Goal: Task Accomplishment & Management: Complete application form

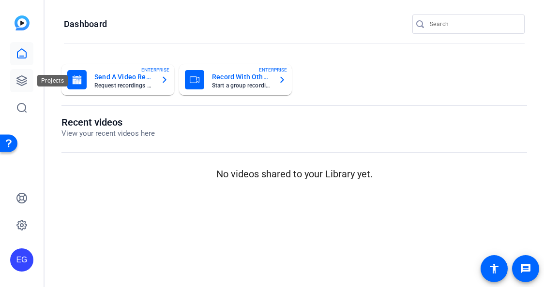
click at [20, 87] on link at bounding box center [21, 80] width 23 height 23
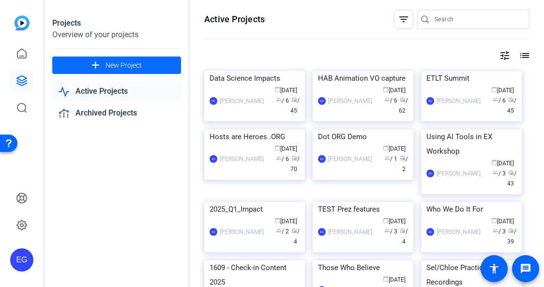
click at [121, 65] on span "New Project" at bounding box center [123, 65] width 36 height 10
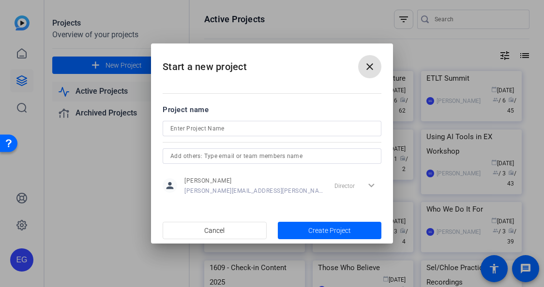
click at [237, 129] on input at bounding box center [271, 129] width 203 height 12
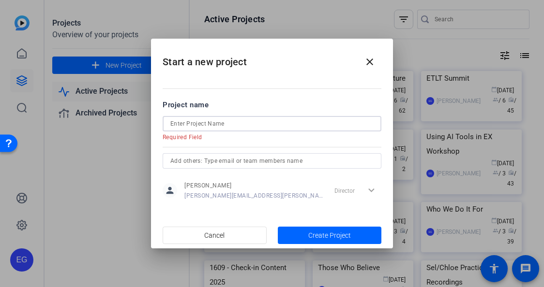
click at [225, 124] on input at bounding box center [271, 124] width 203 height 12
paste input "Origin Story"
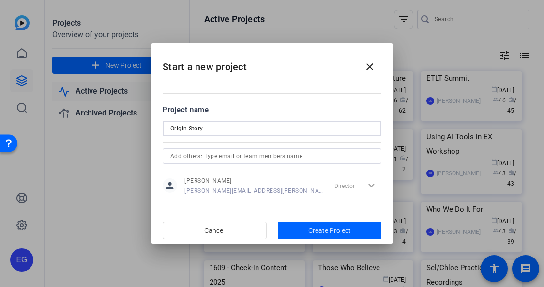
click at [232, 156] on input "text" at bounding box center [271, 156] width 203 height 12
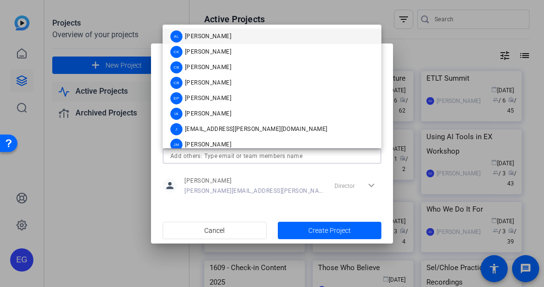
click at [178, 164] on div at bounding box center [272, 169] width 219 height 11
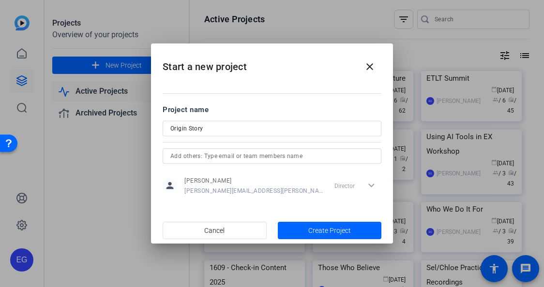
click at [171, 129] on input "Origin Story" at bounding box center [271, 129] width 203 height 12
type input "D&B: Origin Story"
click at [370, 188] on div "Director expand_more" at bounding box center [355, 185] width 51 height 17
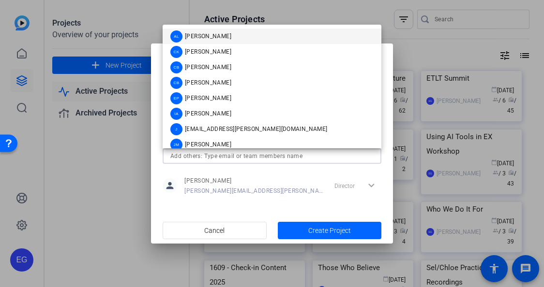
click at [288, 157] on input "text" at bounding box center [271, 156] width 203 height 12
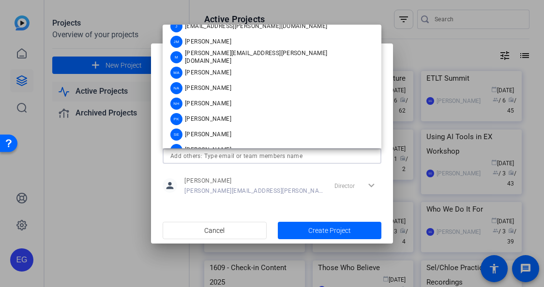
scroll to position [116, 0]
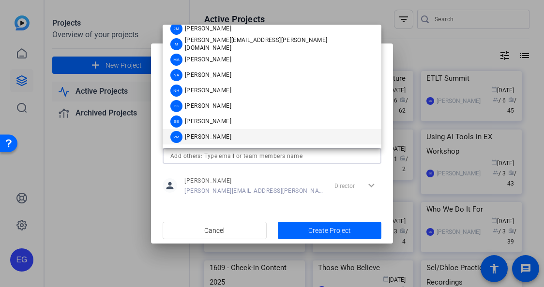
click at [179, 135] on div "VM" at bounding box center [176, 137] width 12 height 12
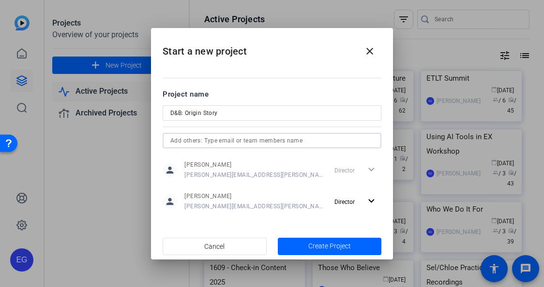
scroll to position [101, 0]
click at [373, 199] on mat-icon "expand_more" at bounding box center [371, 201] width 12 height 12
click at [361, 239] on span "Remove User" at bounding box center [356, 238] width 36 height 7
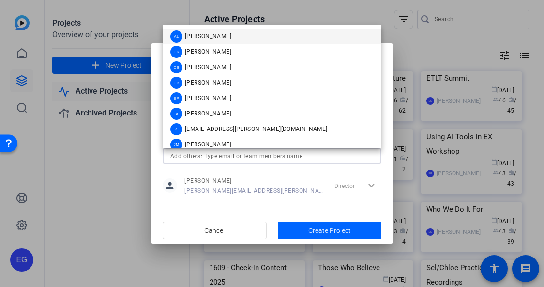
click at [215, 157] on input "text" at bounding box center [271, 156] width 203 height 12
type input "v"
click at [212, 157] on input "text" at bounding box center [271, 156] width 203 height 12
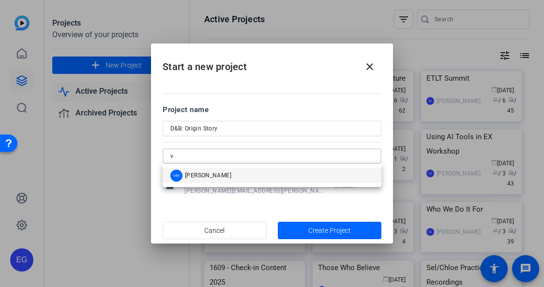
type input "v"
click at [209, 175] on span "[PERSON_NAME]" at bounding box center [208, 176] width 46 height 8
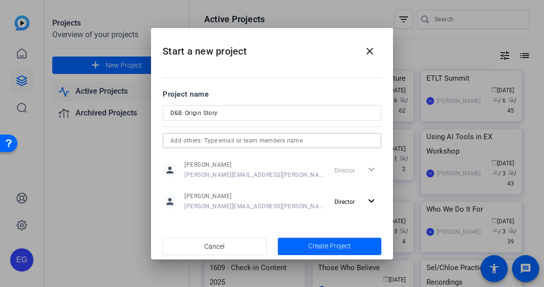
click at [201, 141] on input "text" at bounding box center [271, 141] width 203 height 12
type input "vernon.mccombs@airbnb.com"
click at [239, 154] on div at bounding box center [272, 152] width 219 height 8
click at [270, 141] on input "vernon.mccombs@airbnb.com" at bounding box center [271, 141] width 203 height 12
click at [260, 140] on input "vernon.mccombs@airbnb.com" at bounding box center [271, 141] width 203 height 12
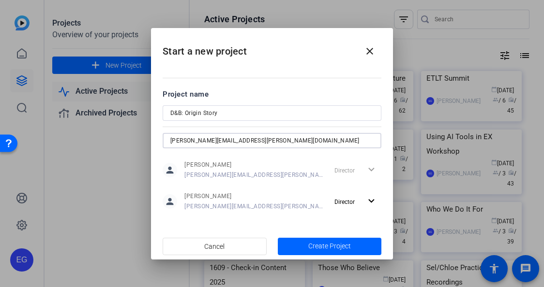
click at [260, 140] on input "vernon.mccombs@airbnb.com" at bounding box center [271, 141] width 203 height 12
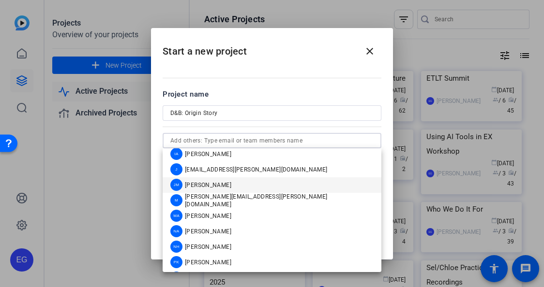
scroll to position [84, 0]
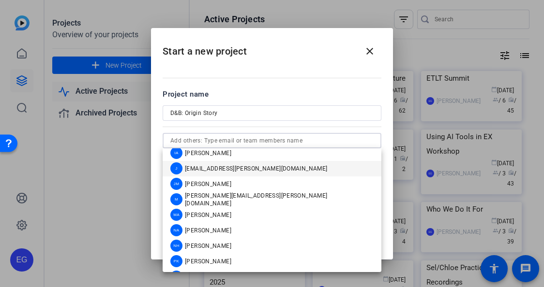
click at [223, 169] on span "[EMAIL_ADDRESS][PERSON_NAME][DOMAIN_NAME]" at bounding box center [256, 169] width 142 height 8
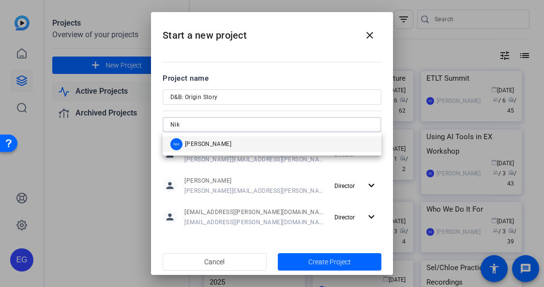
type input "Nik"
click at [200, 143] on span "[PERSON_NAME]" at bounding box center [208, 144] width 46 height 8
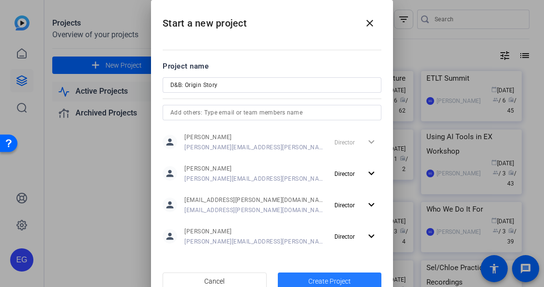
click at [323, 279] on span "Create Project" at bounding box center [329, 282] width 43 height 10
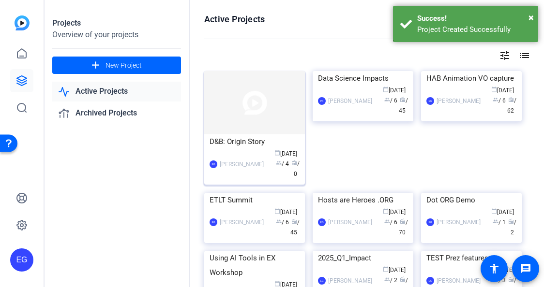
click at [238, 141] on div "D&B: Origin Story" at bounding box center [254, 141] width 90 height 15
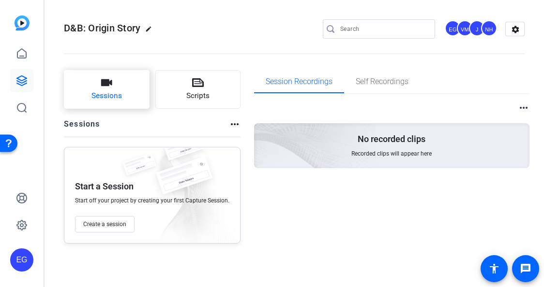
click at [108, 89] on button "Sessions" at bounding box center [107, 89] width 86 height 39
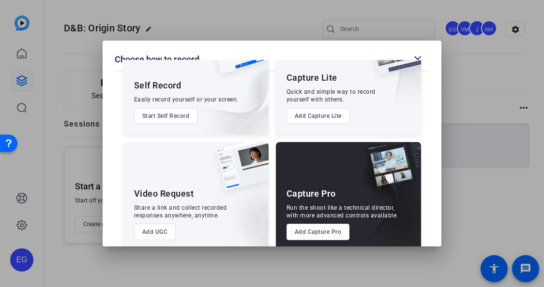
scroll to position [67, 0]
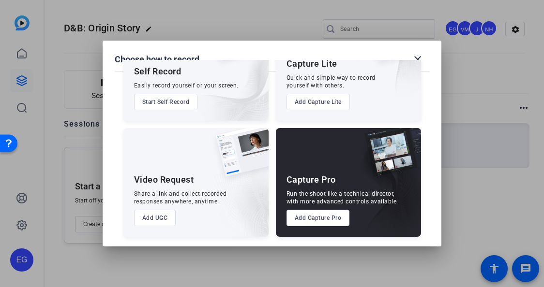
click at [315, 218] on button "Add Capture Pro" at bounding box center [317, 218] width 63 height 16
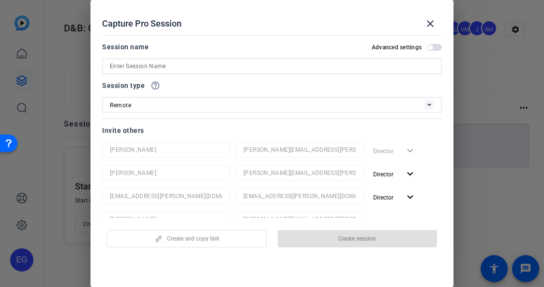
click at [178, 70] on input at bounding box center [272, 66] width 324 height 12
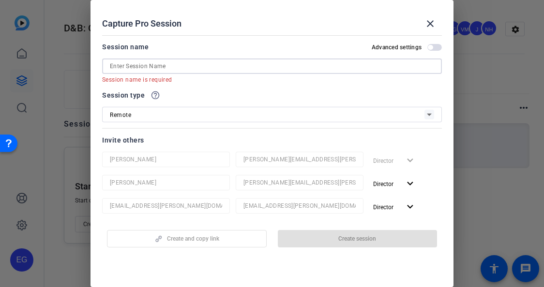
paste input "benjamin.breit@airbnb.com"
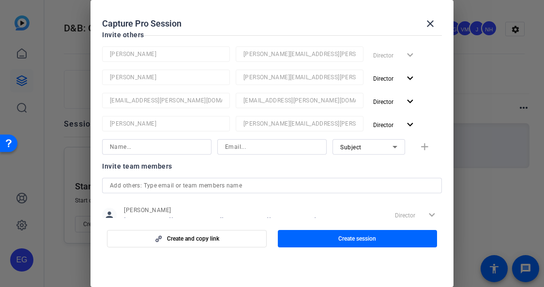
scroll to position [96, 0]
type input "benjamin.breit@airbnb.com"
click at [158, 143] on input at bounding box center [157, 147] width 94 height 12
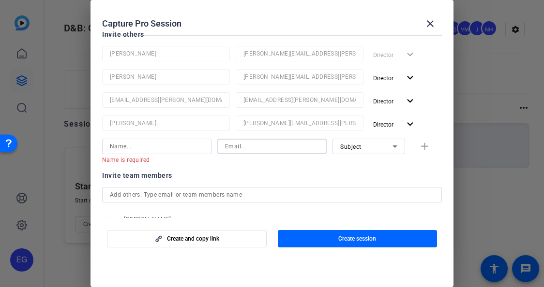
click at [262, 148] on input at bounding box center [272, 147] width 94 height 12
paste input "benjamin.breit@airbnb.com"
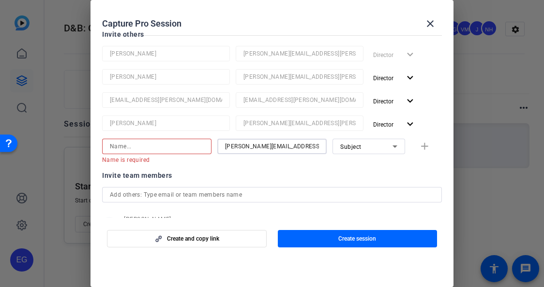
type input "benjamin.breit@airbnb.com"
click at [173, 147] on input at bounding box center [157, 147] width 94 height 12
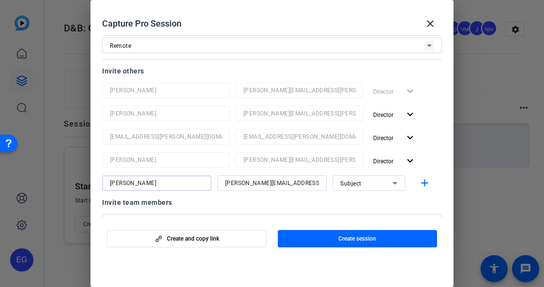
scroll to position [146, 0]
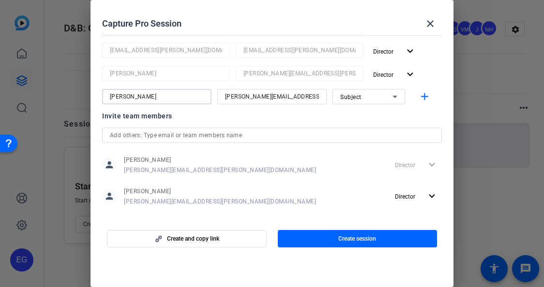
click at [148, 92] on input "[PERSON_NAME]" at bounding box center [157, 97] width 94 height 12
drag, startPoint x: 139, startPoint y: 97, endPoint x: 69, endPoint y: 97, distance: 70.6
click at [69, 97] on div "Choose how to record close Self Record Easily record yourself or your screen. S…" at bounding box center [272, 143] width 544 height 287
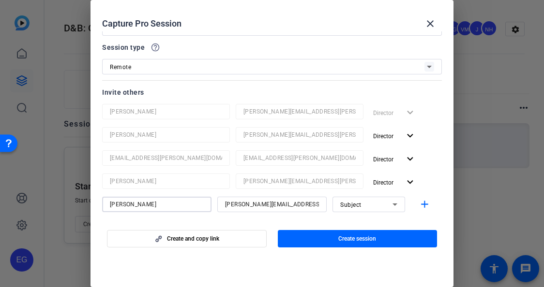
scroll to position [0, 0]
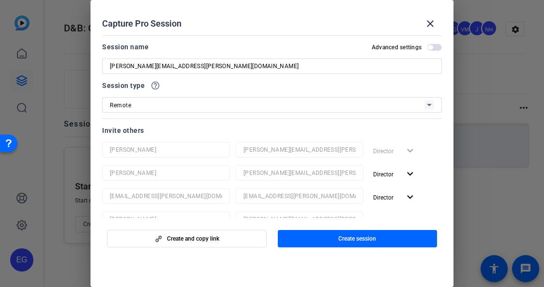
type input "[PERSON_NAME]"
click at [175, 65] on input "benjamin.breit@airbnb.com" at bounding box center [272, 66] width 324 height 12
paste input "[PERSON_NAME]"
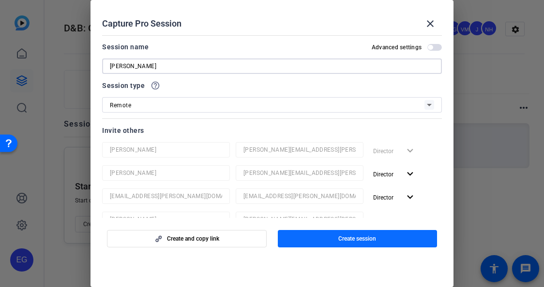
type input "[PERSON_NAME]"
click at [359, 238] on span "Create session" at bounding box center [357, 239] width 38 height 8
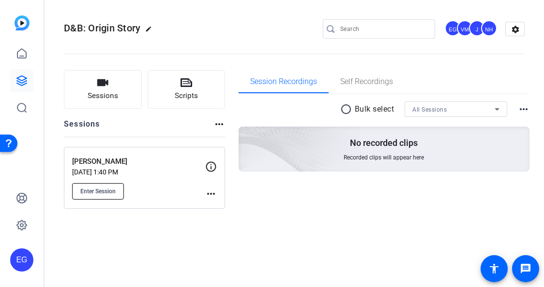
click at [104, 192] on span "Enter Session" at bounding box center [97, 192] width 35 height 8
click at [20, 85] on icon at bounding box center [22, 81] width 10 height 10
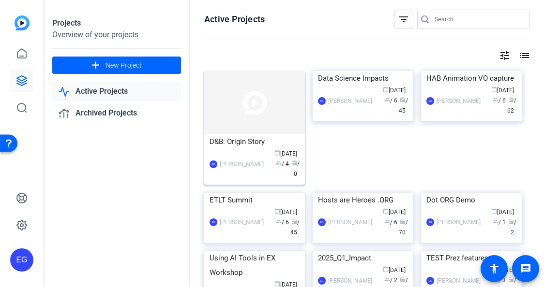
click at [250, 151] on div "EG Erika Galeana calendar_today Aug 13 group / 4 radio / 0" at bounding box center [254, 164] width 90 height 30
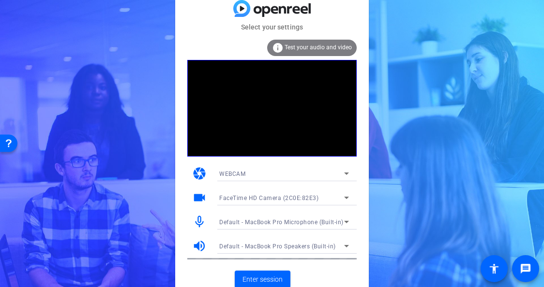
scroll to position [5, 0]
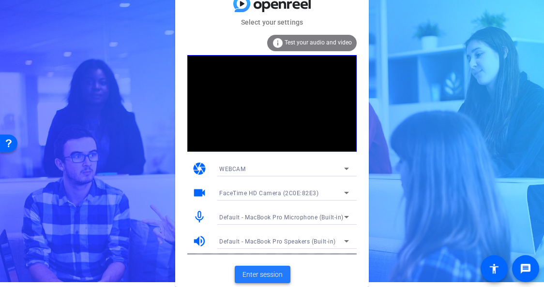
click at [259, 276] on span "Enter session" at bounding box center [262, 275] width 40 height 10
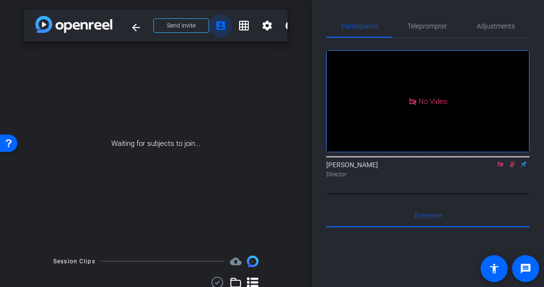
click at [220, 26] on mat-icon "account_box" at bounding box center [221, 26] width 12 height 12
click at [190, 23] on span "Send invite" at bounding box center [181, 26] width 29 height 8
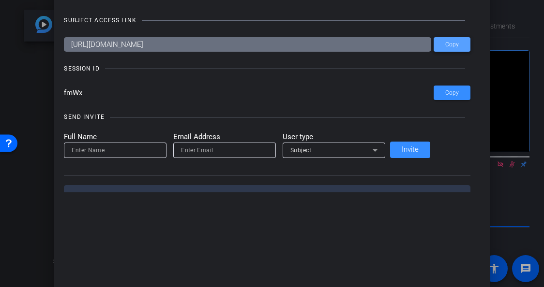
click at [445, 43] on span "Copy" at bounding box center [452, 44] width 14 height 7
